Goal: Navigation & Orientation: Find specific page/section

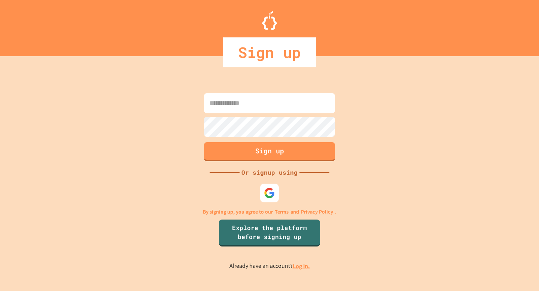
click at [263, 193] on div at bounding box center [269, 193] width 19 height 19
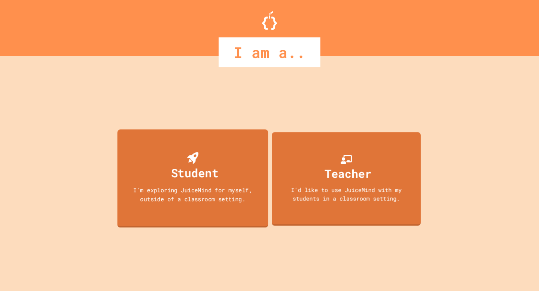
click at [213, 172] on div "Student" at bounding box center [195, 173] width 48 height 18
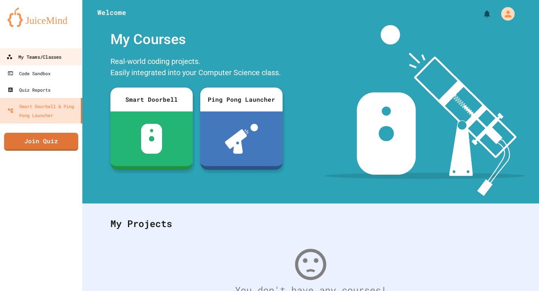
click at [56, 55] on div "My Teams/Classes" at bounding box center [33, 56] width 55 height 9
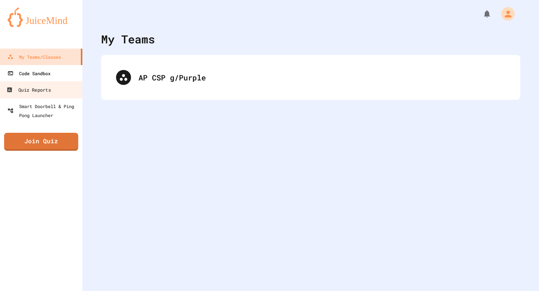
click at [54, 79] on link "Code Sandbox" at bounding box center [41, 73] width 82 height 16
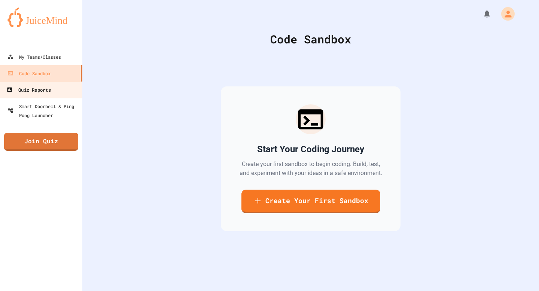
click at [58, 86] on link "Quiz Reports" at bounding box center [41, 89] width 85 height 17
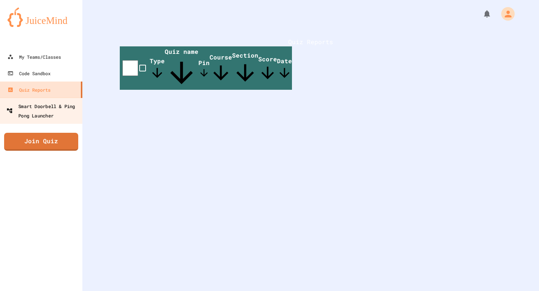
click at [54, 106] on div "Smart Doorbell & Ping Pong Launcher" at bounding box center [43, 111] width 74 height 18
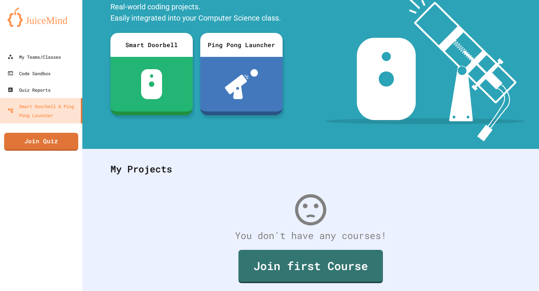
scroll to position [68, 0]
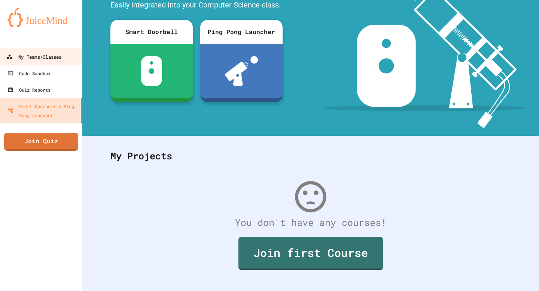
click at [32, 51] on link "My Teams/Classes" at bounding box center [41, 56] width 85 height 17
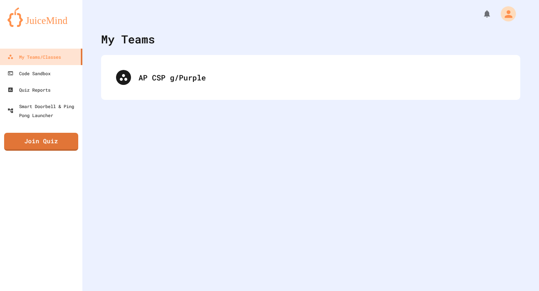
click at [502, 11] on div "My Account" at bounding box center [508, 13] width 15 height 15
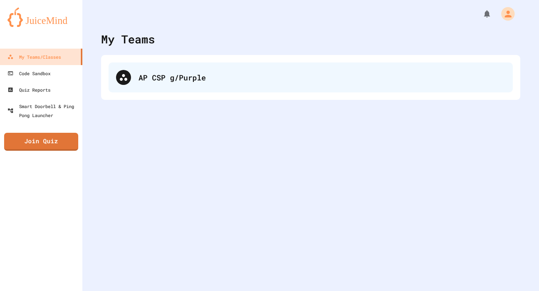
click at [333, 78] on div "AP CSP g/Purple" at bounding box center [322, 77] width 367 height 11
